Goal: Find specific page/section: Find specific page/section

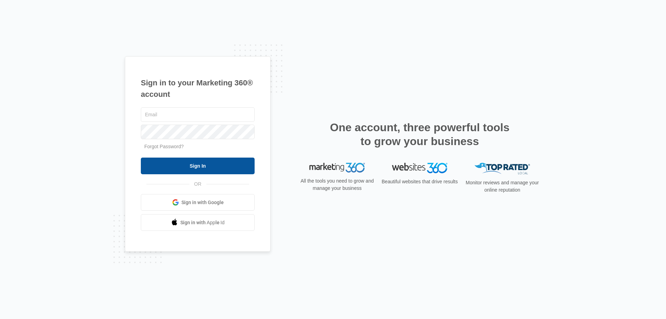
type input "[EMAIL_ADDRESS][DOMAIN_NAME]"
click at [193, 165] on input "Sign In" at bounding box center [198, 165] width 114 height 17
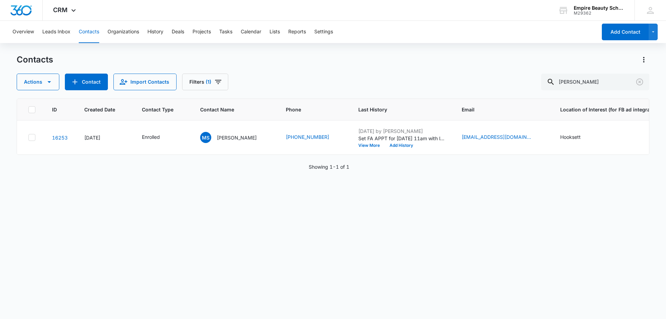
click at [339, 71] on div "Contacts Actions Contact Import Contacts Filters (1) [PERSON_NAME]" at bounding box center [333, 72] width 632 height 36
click at [593, 84] on input "[PERSON_NAME]" at bounding box center [595, 82] width 108 height 17
type input "anny mb"
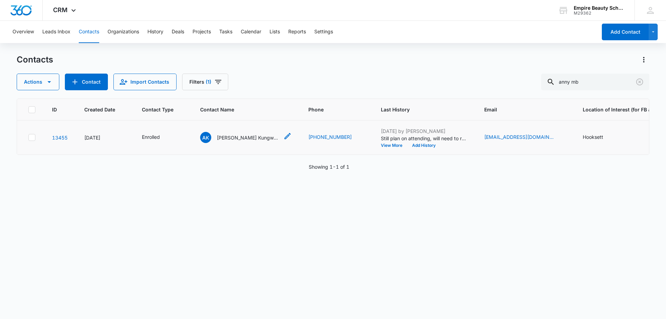
click at [237, 142] on div "AK [PERSON_NAME] Kungwa [PERSON_NAME]" at bounding box center [239, 137] width 79 height 11
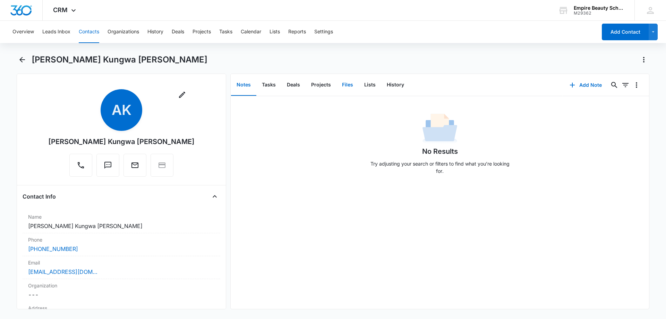
click at [344, 88] on button "Files" at bounding box center [347, 84] width 22 height 21
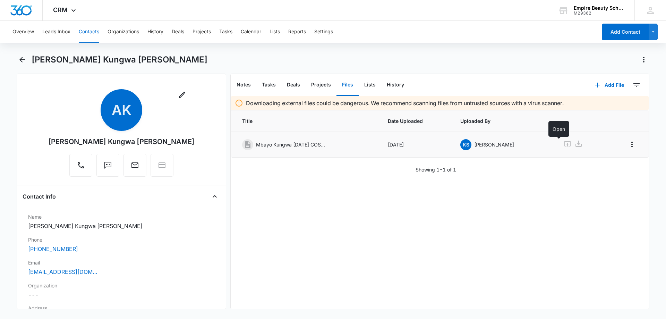
click at [564, 144] on icon at bounding box center [567, 144] width 6 height 6
click at [20, 58] on icon "Back" at bounding box center [22, 59] width 8 height 8
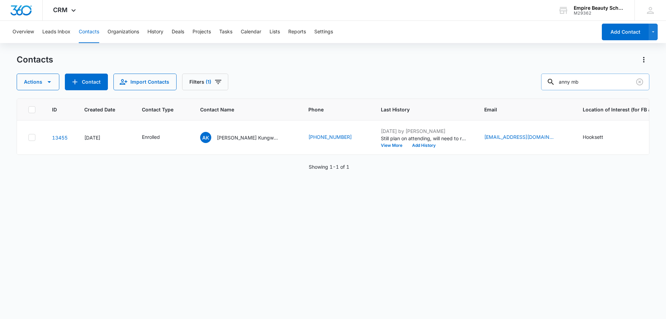
click at [595, 83] on input "anny mb" at bounding box center [595, 82] width 108 height 17
drag, startPoint x: 595, startPoint y: 83, endPoint x: 506, endPoint y: 87, distance: 89.2
click at [508, 87] on div "Actions Contact Import Contacts Filters (1) anny mb" at bounding box center [333, 82] width 632 height 17
type input "laor"
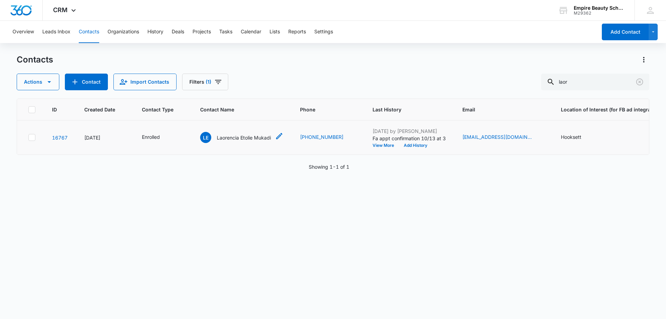
click at [248, 138] on p "Laorencia Etolie Mukadi" at bounding box center [244, 137] width 54 height 7
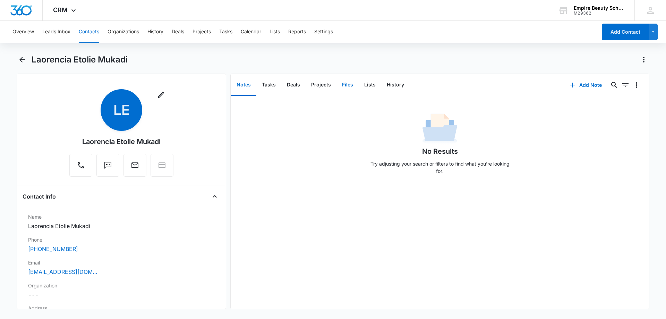
click at [349, 84] on button "Files" at bounding box center [347, 84] width 22 height 21
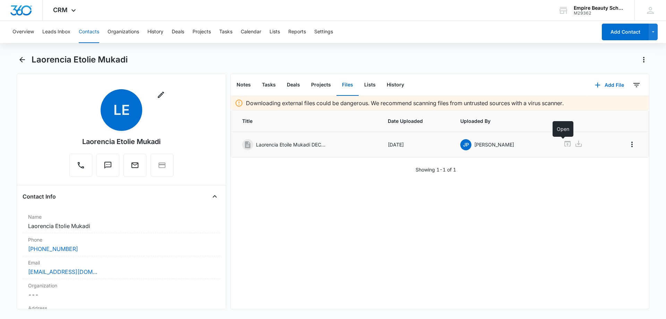
click at [564, 145] on icon at bounding box center [567, 144] width 6 height 6
